Goal: Answer question/provide support: Share knowledge or assist other users

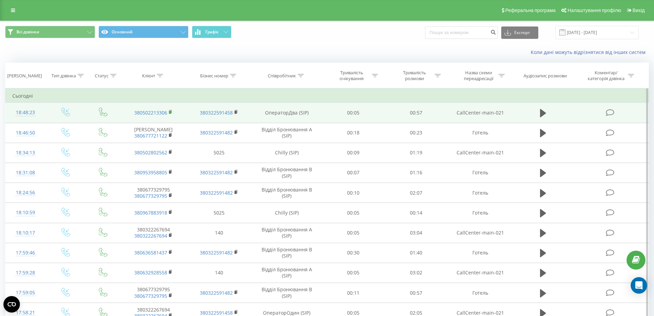
click at [170, 112] on rect at bounding box center [170, 112] width 2 height 3
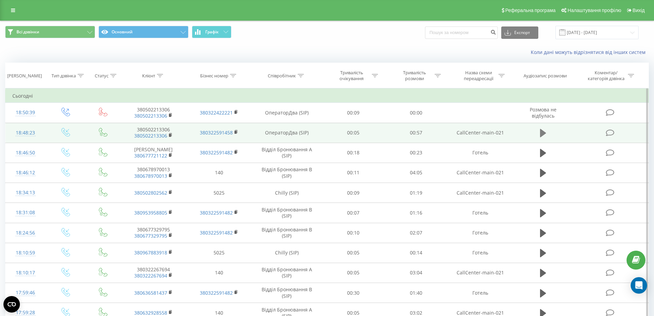
click at [540, 132] on icon at bounding box center [543, 133] width 6 height 8
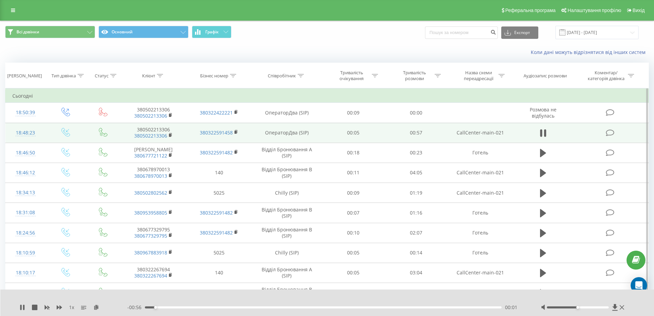
click at [329, 306] on div "- 00:56 00:01 00:01" at bounding box center [325, 307] width 397 height 7
click at [327, 308] on div "00:02" at bounding box center [323, 307] width 357 height 2
click at [378, 307] on div "00:31" at bounding box center [323, 307] width 357 height 2
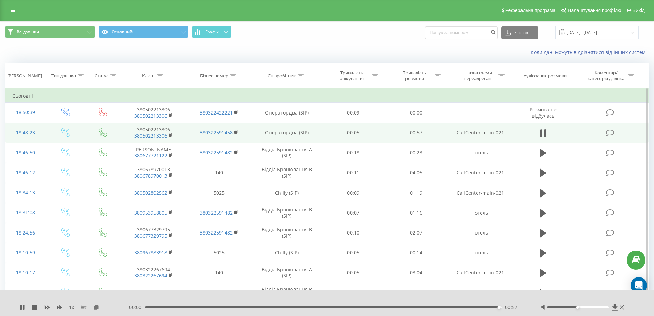
click at [430, 307] on div "00:57" at bounding box center [323, 307] width 357 height 2
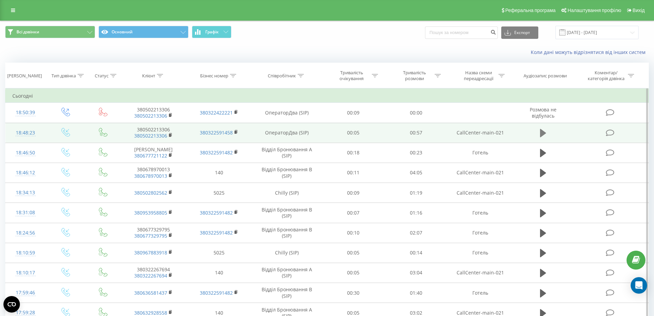
click at [544, 134] on icon at bounding box center [543, 133] width 6 height 8
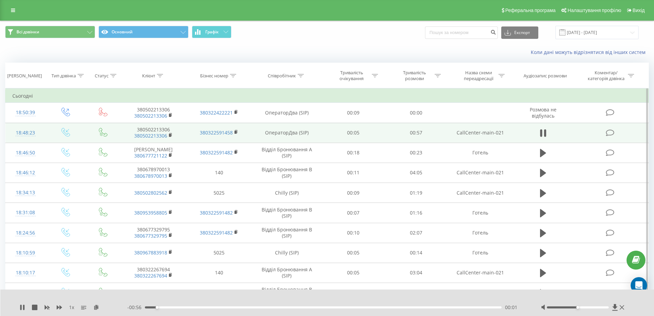
click at [421, 307] on div "00:01" at bounding box center [323, 307] width 357 height 2
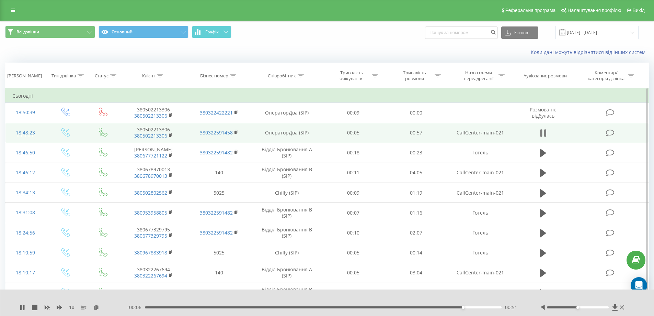
click at [544, 133] on icon at bounding box center [543, 133] width 6 height 10
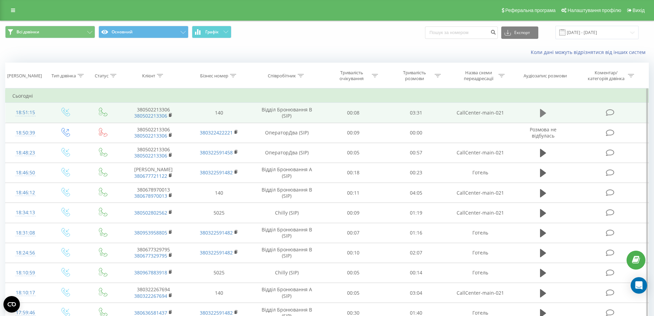
click at [545, 113] on icon at bounding box center [543, 113] width 6 height 8
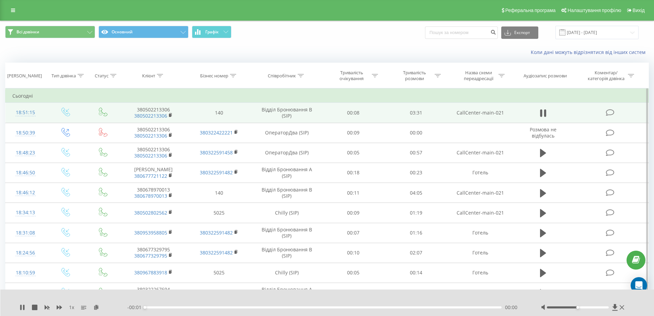
click at [28, 113] on div "18:51:15" at bounding box center [25, 112] width 26 height 13
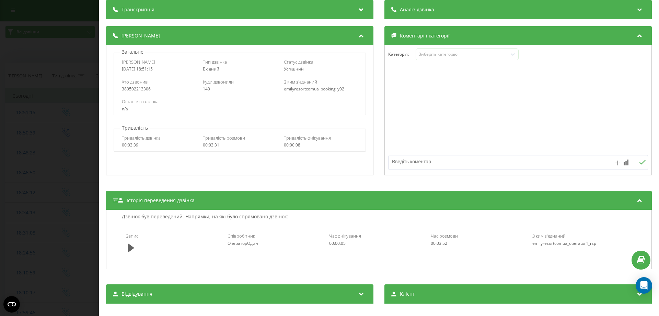
scroll to position [69, 0]
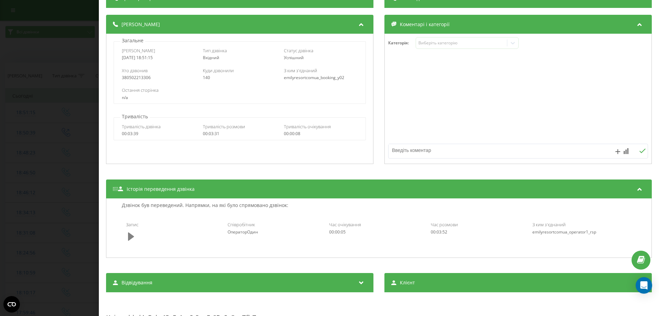
click at [134, 236] on icon at bounding box center [131, 236] width 6 height 8
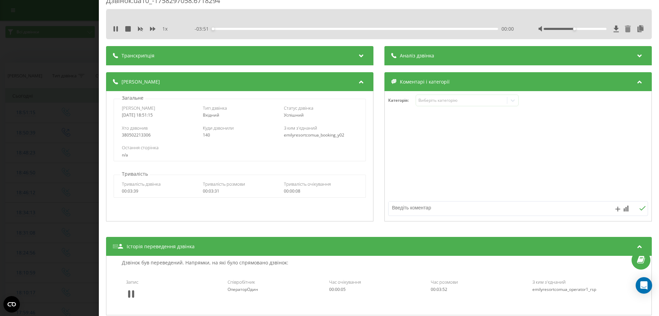
scroll to position [0, 0]
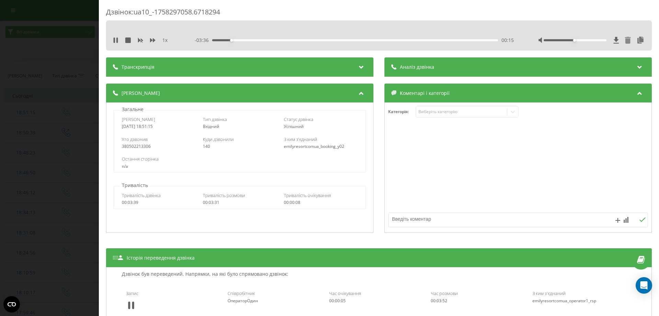
click at [244, 41] on div "00:15" at bounding box center [355, 40] width 286 height 2
click at [268, 39] on div "00:46" at bounding box center [355, 40] width 286 height 2
click at [296, 40] on div "00:48" at bounding box center [355, 40] width 286 height 2
click at [319, 41] on div "01:10" at bounding box center [355, 40] width 286 height 2
click at [338, 40] on div "01:29" at bounding box center [355, 40] width 286 height 2
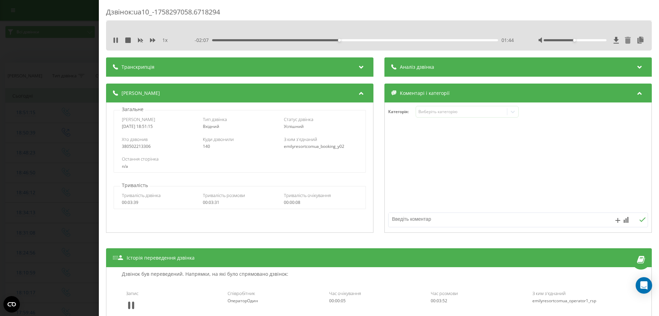
click at [356, 41] on div "- 02:07 01:44 01:44" at bounding box center [354, 40] width 319 height 7
click at [356, 40] on div "00:00" at bounding box center [355, 40] width 286 height 2
click at [377, 41] on div "01:59" at bounding box center [355, 40] width 286 height 2
click at [394, 39] on div "02:16" at bounding box center [355, 40] width 286 height 2
click at [412, 41] on div "02:44" at bounding box center [355, 40] width 286 height 2
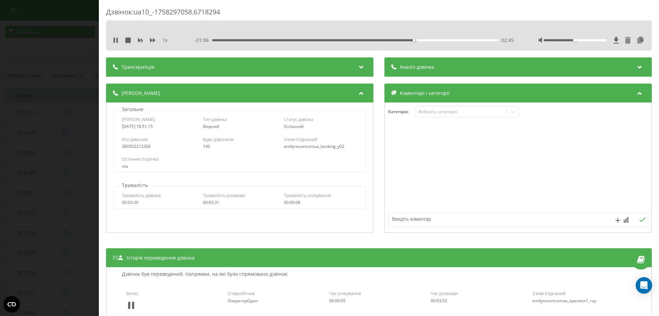
click at [430, 40] on div "02:45" at bounding box center [355, 40] width 286 height 2
click at [447, 40] on div "03:13" at bounding box center [355, 40] width 286 height 2
click at [464, 41] on div "- 00:38 03:14 03:14" at bounding box center [354, 40] width 319 height 7
click at [464, 40] on div "03:15" at bounding box center [355, 40] width 286 height 2
click at [478, 40] on div "03:28" at bounding box center [355, 40] width 286 height 2
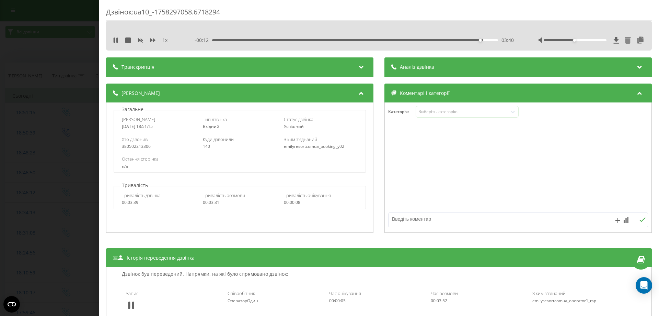
click at [487, 41] on div "03:40" at bounding box center [355, 40] width 286 height 2
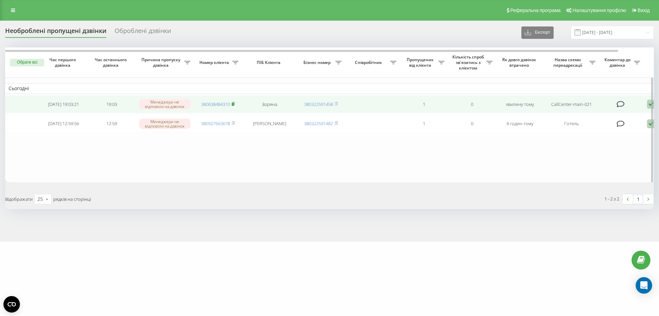
click at [233, 104] on rect at bounding box center [233, 104] width 2 height 3
click at [234, 104] on rect at bounding box center [233, 104] width 2 height 3
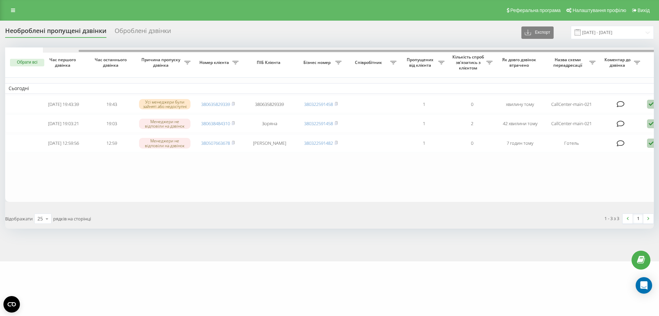
scroll to position [0, 38]
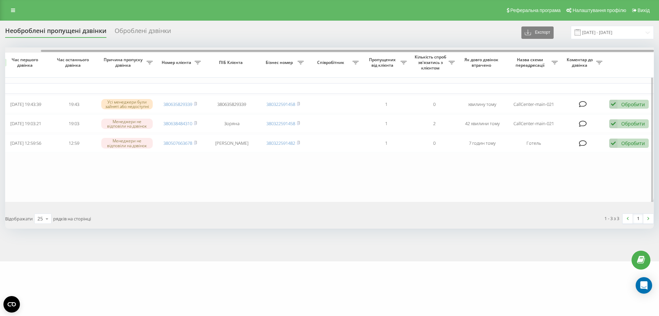
drag, startPoint x: 303, startPoint y: 50, endPoint x: 462, endPoint y: 56, distance: 159.4
click at [462, 56] on div "Обрати всі Час першого дзвінка Час останнього дзвінка Причина пропуску дзвінка …" at bounding box center [329, 124] width 649 height 154
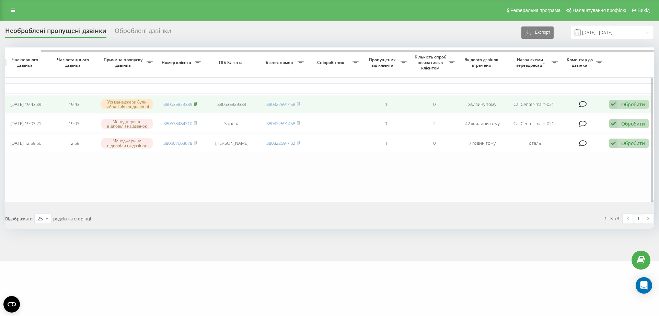
click at [197, 103] on icon at bounding box center [195, 103] width 2 height 3
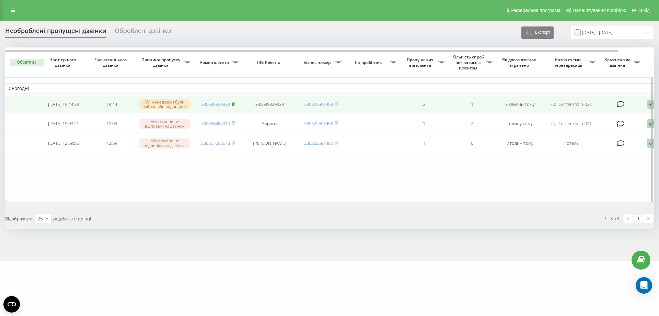
click at [234, 104] on rect at bounding box center [233, 104] width 2 height 3
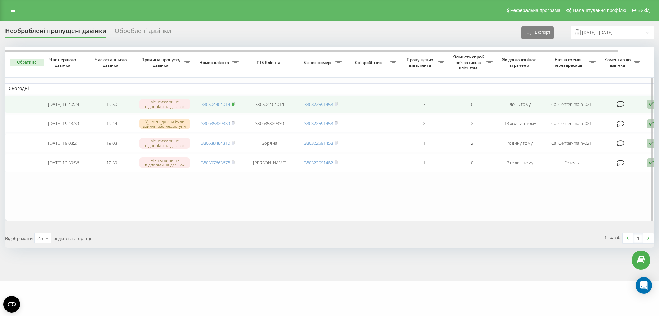
click at [234, 103] on rect at bounding box center [233, 104] width 2 height 3
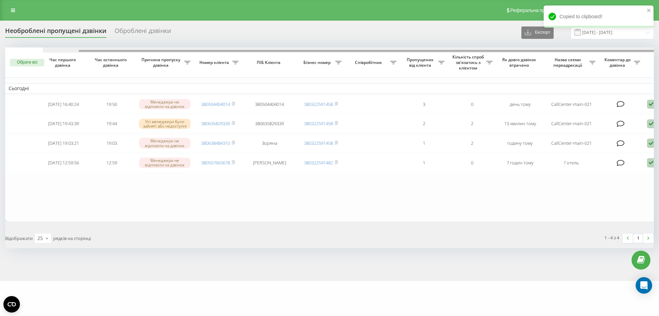
scroll to position [0, 38]
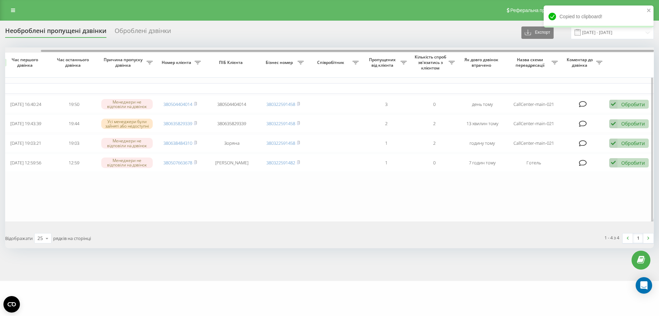
drag, startPoint x: 440, startPoint y: 51, endPoint x: 529, endPoint y: 60, distance: 89.7
click at [527, 58] on div "Обрати всі Час першого дзвінка Час останнього дзвінка Причина пропуску дзвінка …" at bounding box center [329, 133] width 649 height 173
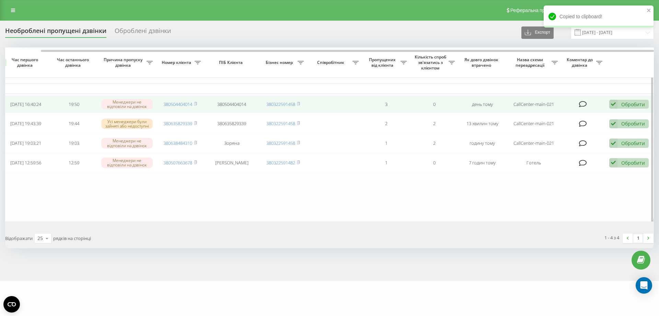
click at [622, 104] on div "Обробити" at bounding box center [634, 104] width 24 height 7
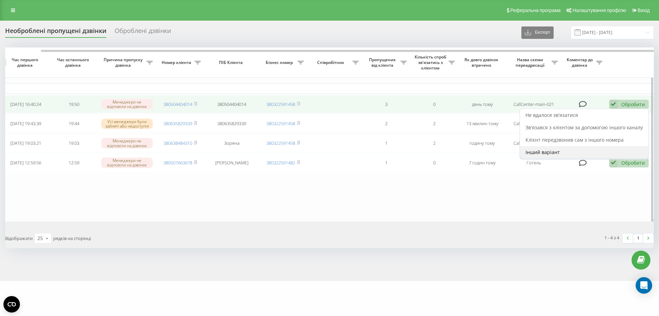
click at [568, 149] on div "Інший варіант" at bounding box center [584, 152] width 128 height 12
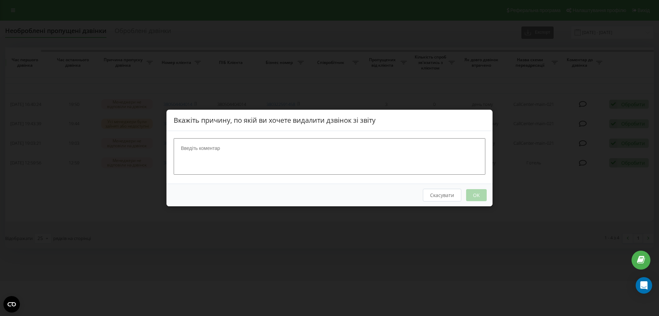
click at [355, 158] on textarea at bounding box center [330, 156] width 312 height 36
type textarea "з'єднали"
click at [476, 194] on button "OK" at bounding box center [476, 195] width 21 height 12
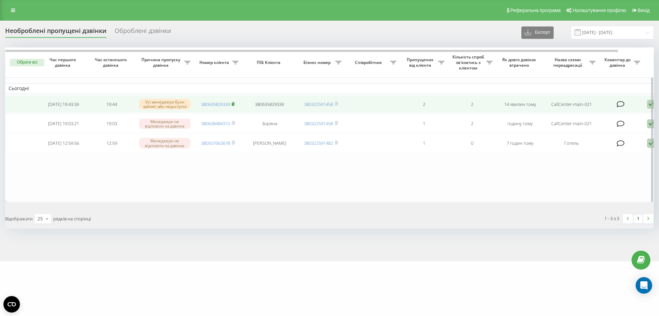
click at [234, 103] on icon at bounding box center [233, 104] width 3 height 4
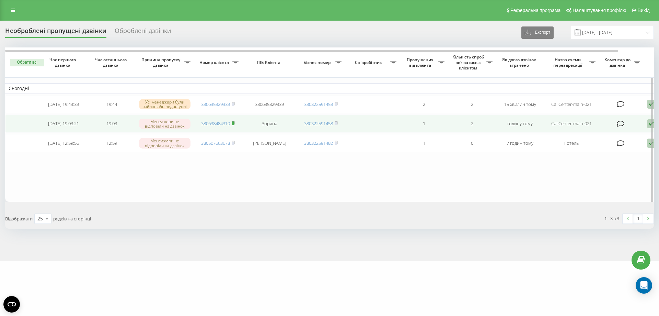
click at [235, 124] on icon at bounding box center [233, 123] width 3 height 4
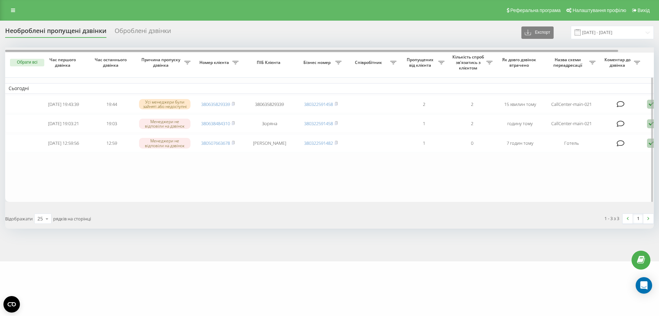
scroll to position [0, 38]
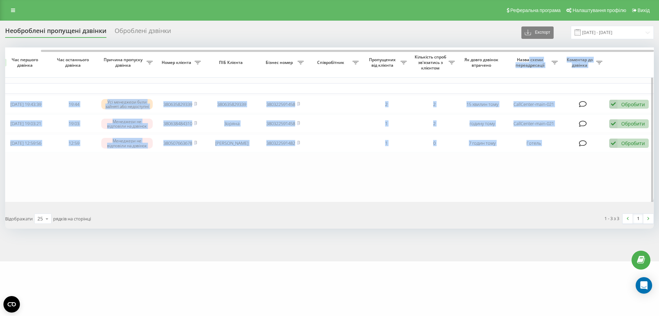
drag, startPoint x: 464, startPoint y: 49, endPoint x: 530, endPoint y: 60, distance: 66.9
click at [529, 60] on div "Обрати всі Час першого дзвінка Час останнього дзвінка Причина пропуску дзвінка …" at bounding box center [329, 124] width 649 height 154
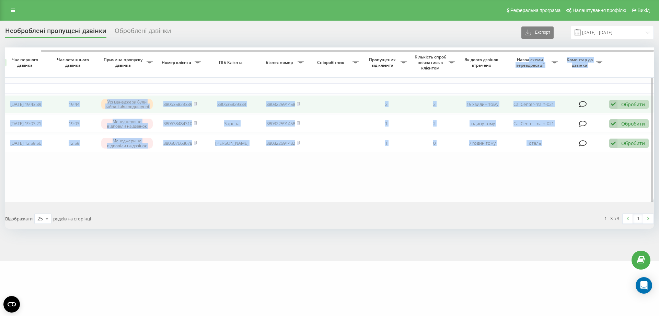
click at [551, 105] on td "CallCenter-main-021" at bounding box center [533, 104] width 55 height 18
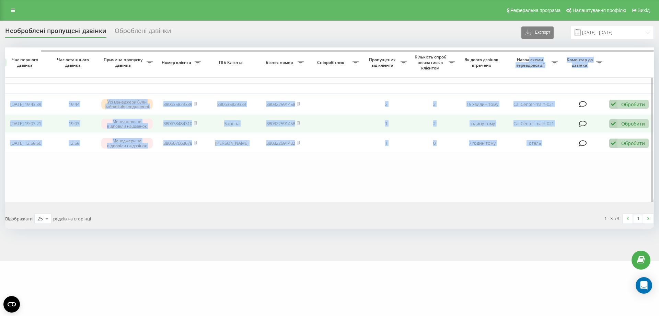
click at [618, 125] on div "Обробити Не вдалося зв'язатися Зв'язався з клієнтом за допомогою іншого каналу …" at bounding box center [629, 123] width 39 height 9
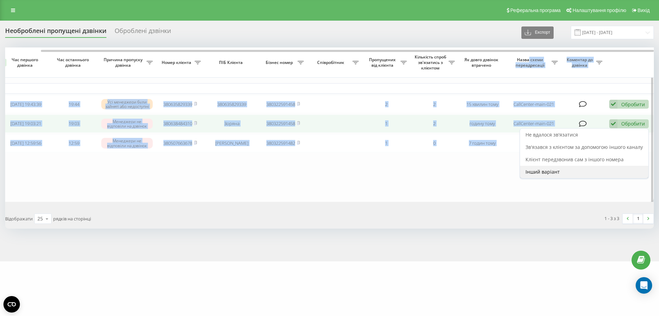
click at [554, 173] on span "Інший варіант" at bounding box center [543, 171] width 34 height 7
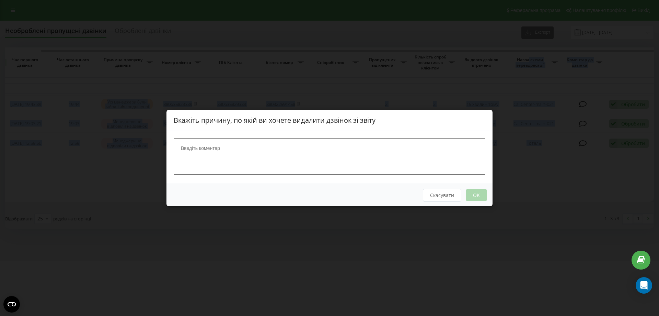
click at [358, 166] on textarea at bounding box center [330, 156] width 312 height 36
type textarea "збиває"
click at [483, 197] on button "OK" at bounding box center [476, 195] width 21 height 12
